Goal: Transaction & Acquisition: Book appointment/travel/reservation

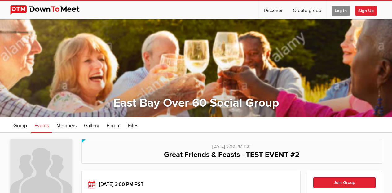
click at [337, 9] on span "Log In" at bounding box center [340, 11] width 18 height 10
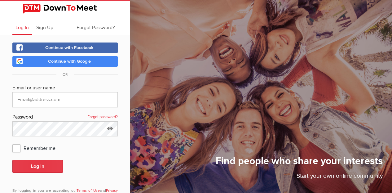
click at [42, 166] on button "Log In" at bounding box center [37, 165] width 50 height 13
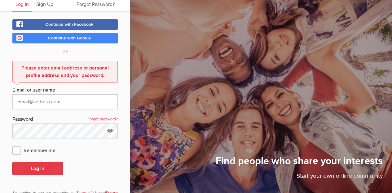
scroll to position [46, 0]
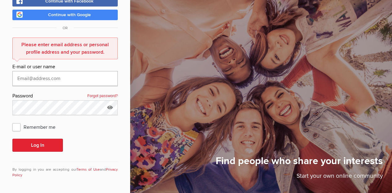
click at [107, 80] on input "text" at bounding box center [64, 78] width 105 height 15
click at [106, 80] on input "text" at bounding box center [64, 78] width 105 height 15
click at [44, 78] on input "text" at bounding box center [64, 78] width 105 height 15
type input "[EMAIL_ADDRESS][DOMAIN_NAME]"
click at [105, 95] on link "Forgot password?" at bounding box center [102, 96] width 30 height 8
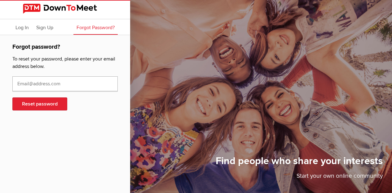
click at [78, 85] on input "text" at bounding box center [64, 83] width 105 height 15
type input "[EMAIL_ADDRESS][DOMAIN_NAME]"
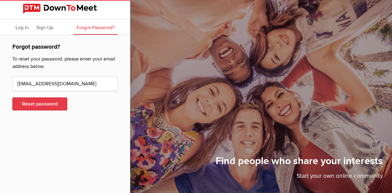
click at [48, 106] on button "Reset password" at bounding box center [39, 103] width 55 height 13
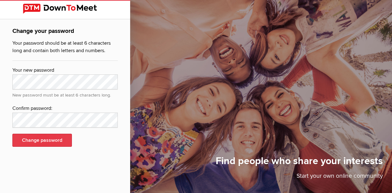
click at [29, 140] on button "Change password" at bounding box center [41, 139] width 59 height 13
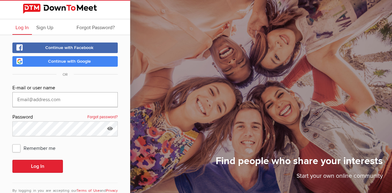
type input "[EMAIL_ADDRESS][DOMAIN_NAME]"
click at [17, 150] on span "Remember me" at bounding box center [36, 147] width 49 height 11
click at [12, 142] on input "Remember me" at bounding box center [12, 142] width 0 height 0
checkbox input "true"
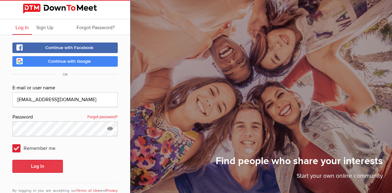
click at [31, 164] on button "Log In" at bounding box center [37, 165] width 50 height 13
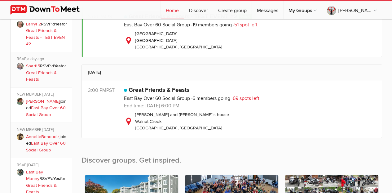
scroll to position [324, 0]
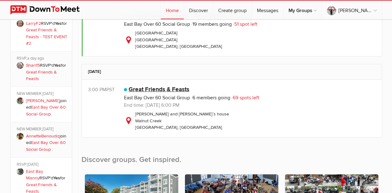
click at [143, 89] on link "Great Friends & Feasts" at bounding box center [158, 88] width 61 height 7
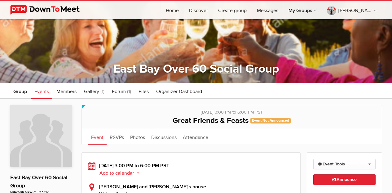
scroll to position [35, 0]
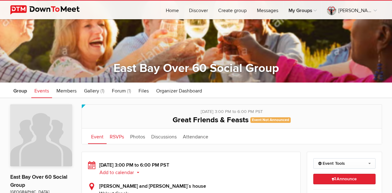
click at [116, 136] on link "RSVPs" at bounding box center [116, 135] width 20 height 15
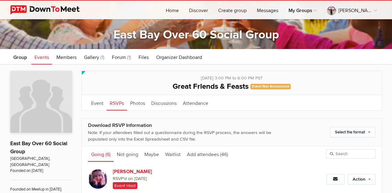
scroll to position [70, 0]
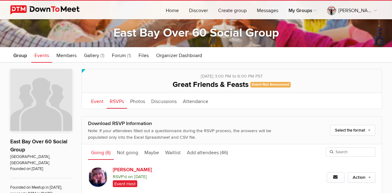
click at [95, 101] on link "Event" at bounding box center [97, 100] width 19 height 15
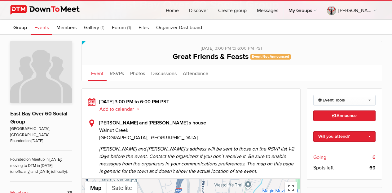
scroll to position [98, 0]
click at [369, 135] on link "Will you attend?" at bounding box center [344, 136] width 62 height 11
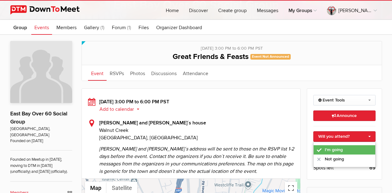
click at [340, 150] on link "I'm going" at bounding box center [344, 149] width 62 height 9
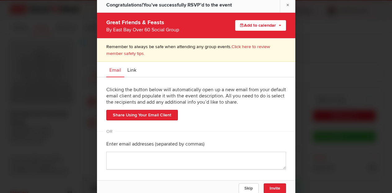
click at [254, 25] on button "Add to calendar" at bounding box center [260, 25] width 51 height 11
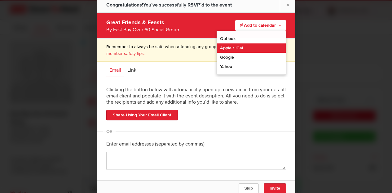
click at [230, 48] on link "Apple / iCal" at bounding box center [251, 47] width 69 height 9
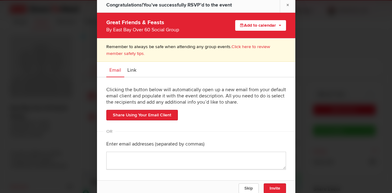
scroll to position [108, 0]
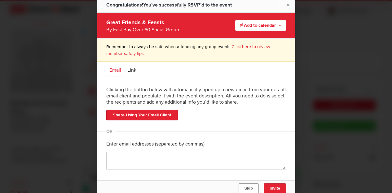
click at [248, 190] on span "Skip" at bounding box center [248, 187] width 8 height 5
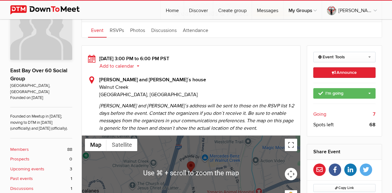
scroll to position [141, 0]
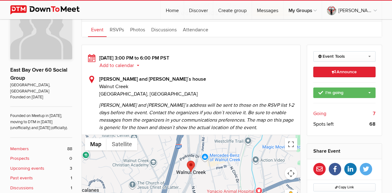
click at [316, 112] on span "Going" at bounding box center [319, 113] width 13 height 7
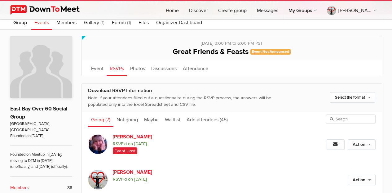
scroll to position [111, 0]
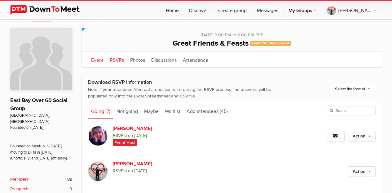
click at [95, 59] on link "Event" at bounding box center [97, 59] width 19 height 15
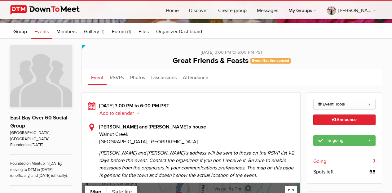
scroll to position [95, 0]
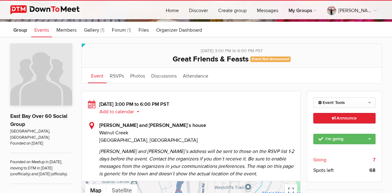
click at [96, 77] on link "Event" at bounding box center [97, 74] width 19 height 15
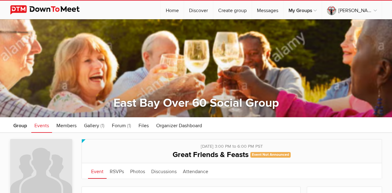
scroll to position [0, 0]
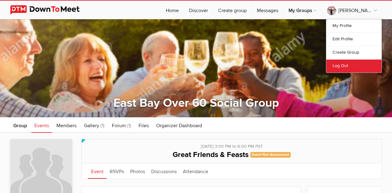
click at [342, 66] on link "Log Out" at bounding box center [353, 65] width 55 height 13
